Goal: Information Seeking & Learning: Understand process/instructions

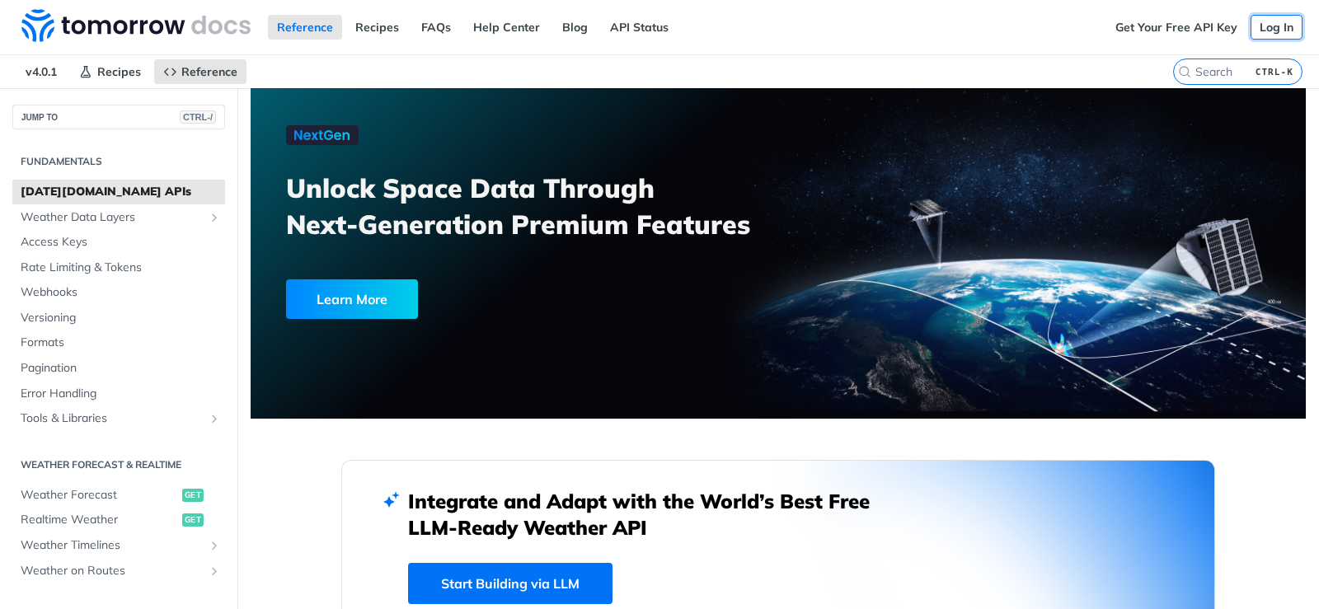
click at [1275, 31] on link "Log In" at bounding box center [1276, 27] width 52 height 25
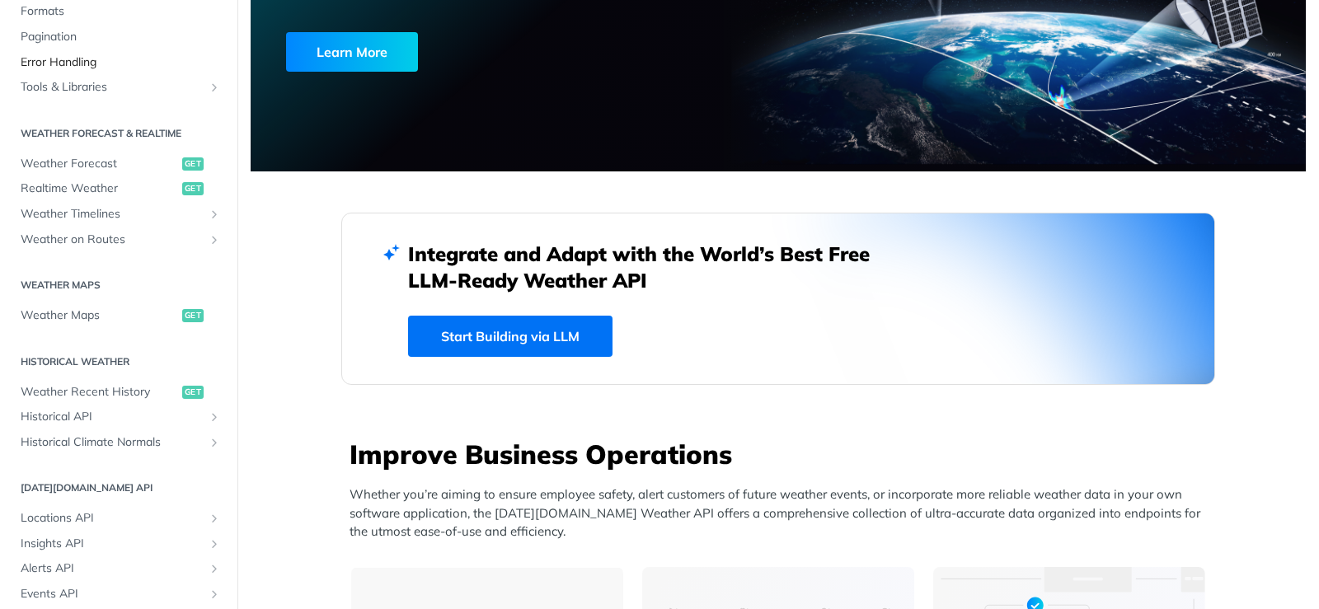
scroll to position [247, 0]
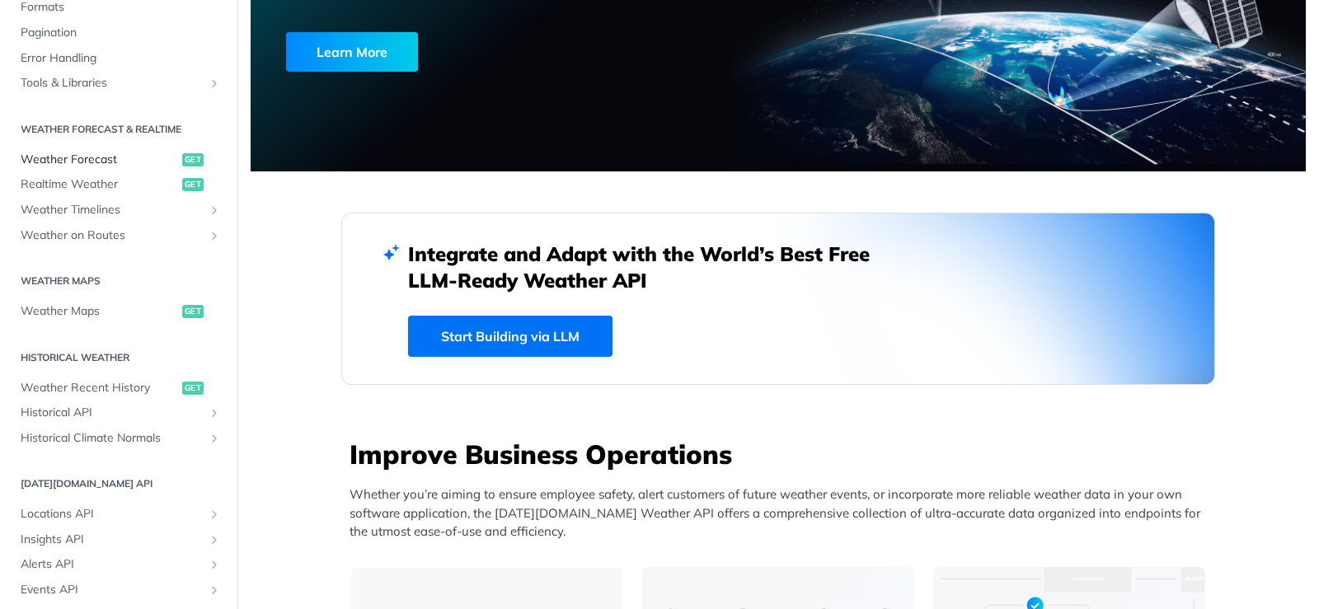
click at [88, 157] on span "Weather Forecast" at bounding box center [99, 160] width 157 height 16
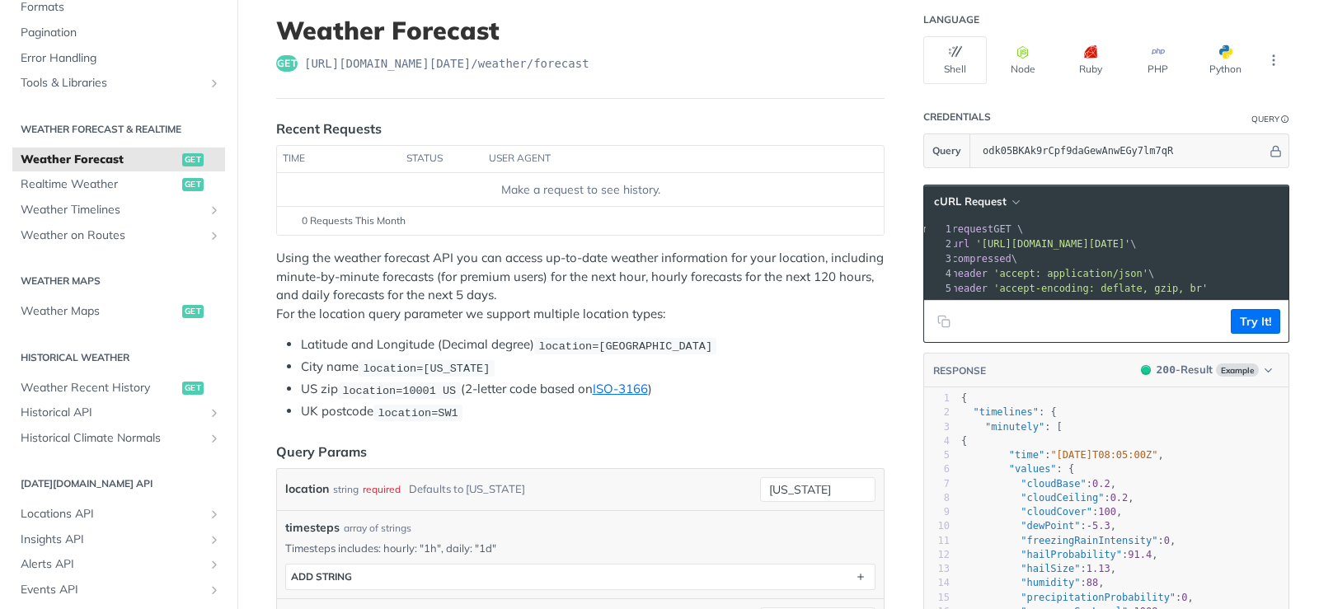
scroll to position [0, 47]
drag, startPoint x: 967, startPoint y: 243, endPoint x: 1202, endPoint y: 245, distance: 234.9
click at [1128, 245] on span "'[URL][DOMAIN_NAME][DATE]'" at bounding box center [1050, 244] width 155 height 12
copy span "[URL][DOMAIN_NAME][DATE]"
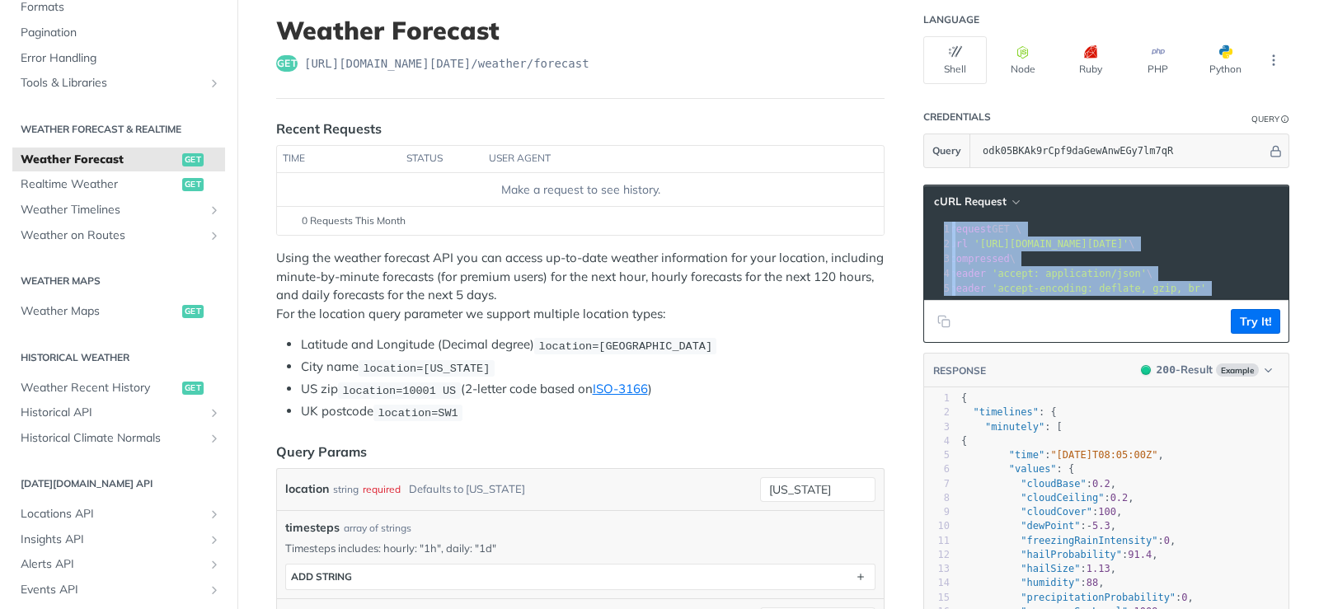
drag, startPoint x: 1122, startPoint y: 312, endPoint x: 1154, endPoint y: 302, distance: 33.1
click at [1154, 302] on div "cURL Request xxxxxxxxxx 1 curl --request GET \ 2 --url '[URL][DOMAIN_NAME][DATE…" at bounding box center [1106, 264] width 366 height 158
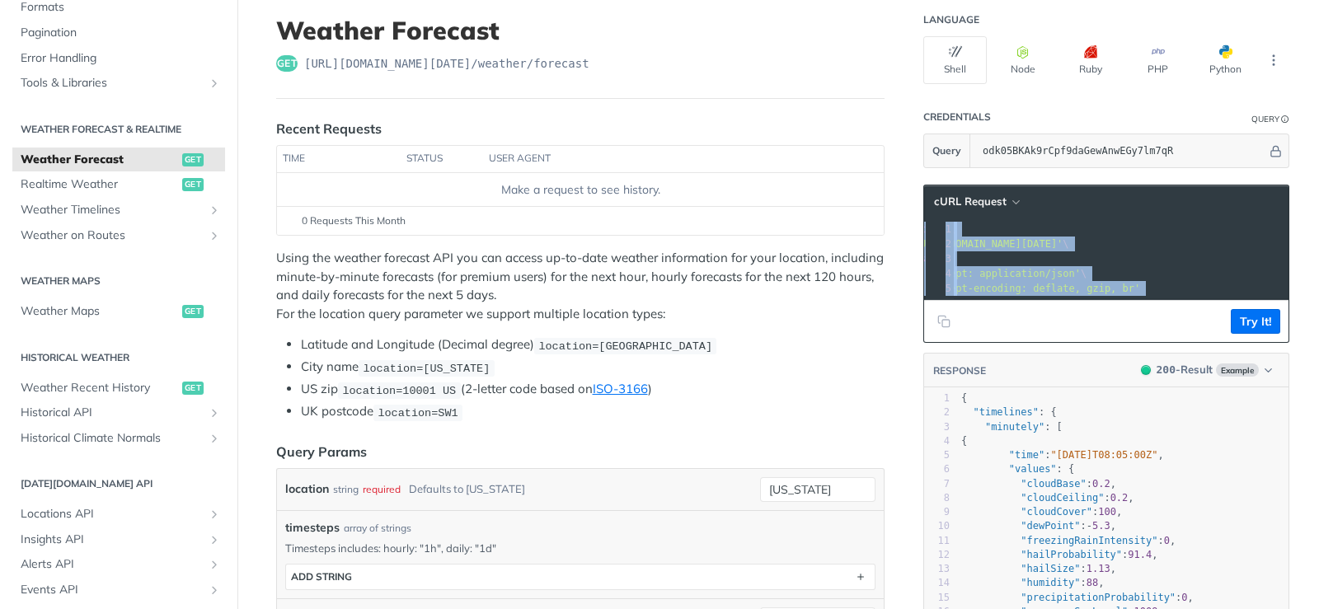
scroll to position [0, 0]
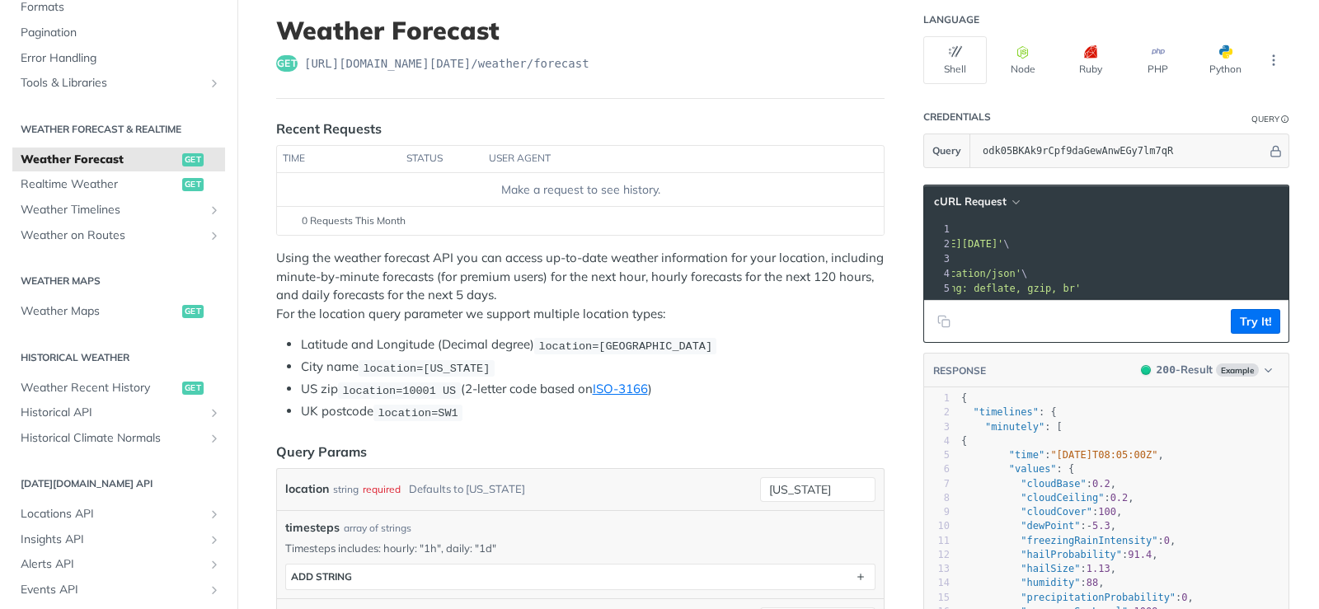
click at [1184, 263] on pre "--compressed \" at bounding box center [1104, 258] width 648 height 15
